Goal: Task Accomplishment & Management: Use online tool/utility

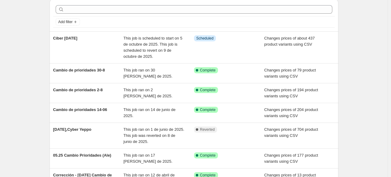
scroll to position [24, 0]
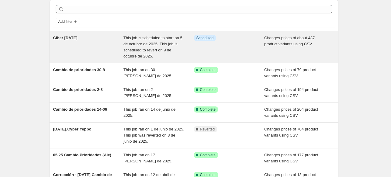
click at [131, 47] on span "This job is scheduled to start on 5 de octubre de 2025. This job is scheduled t…" at bounding box center [152, 47] width 59 height 23
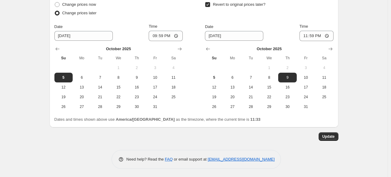
scroll to position [244, 0]
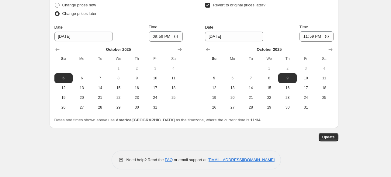
click at [251, 137] on div "Update" at bounding box center [194, 137] width 289 height 9
